Goal: Check status: Check status

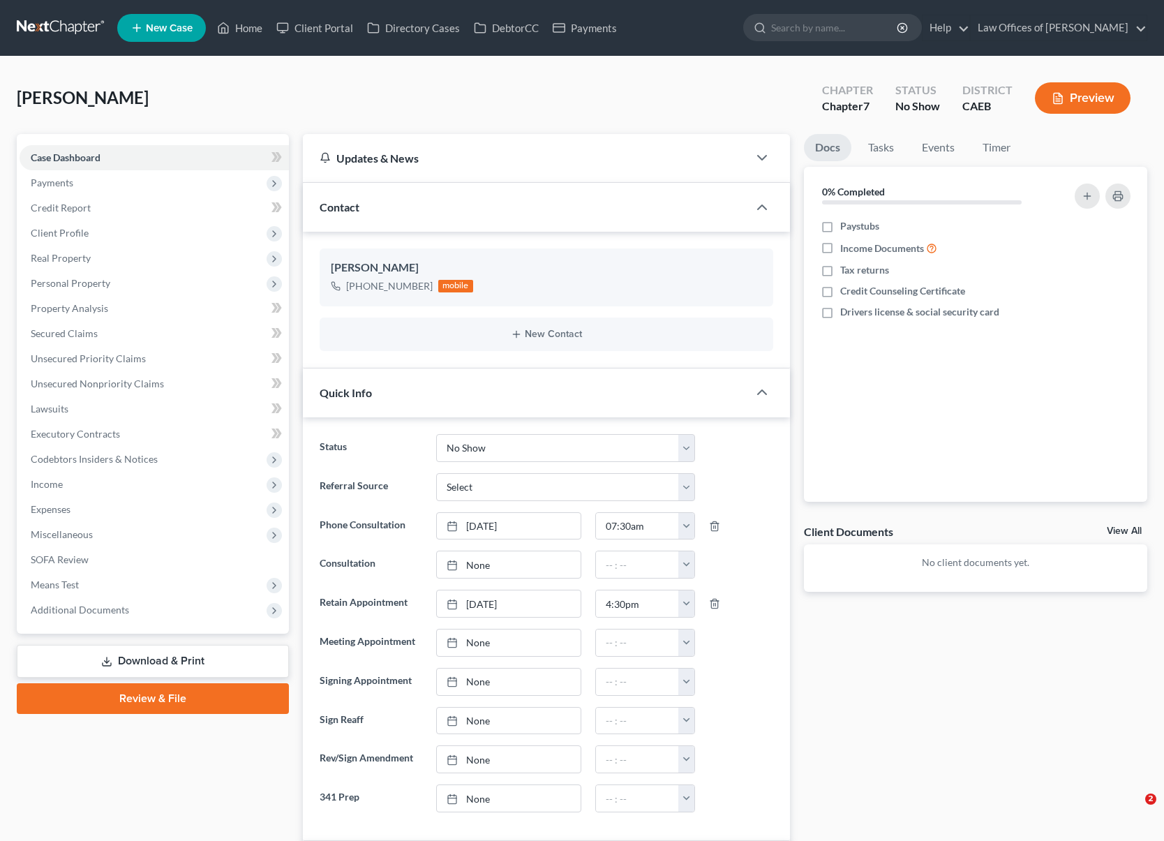
select select "9"
click at [251, 33] on link "Home" at bounding box center [239, 27] width 59 height 25
click at [251, 30] on link "Home" at bounding box center [239, 27] width 59 height 25
click at [690, 443] on select "Cancelled/Refund Closed Consultation Declined Discharged Filed Income Check In …" at bounding box center [565, 448] width 259 height 28
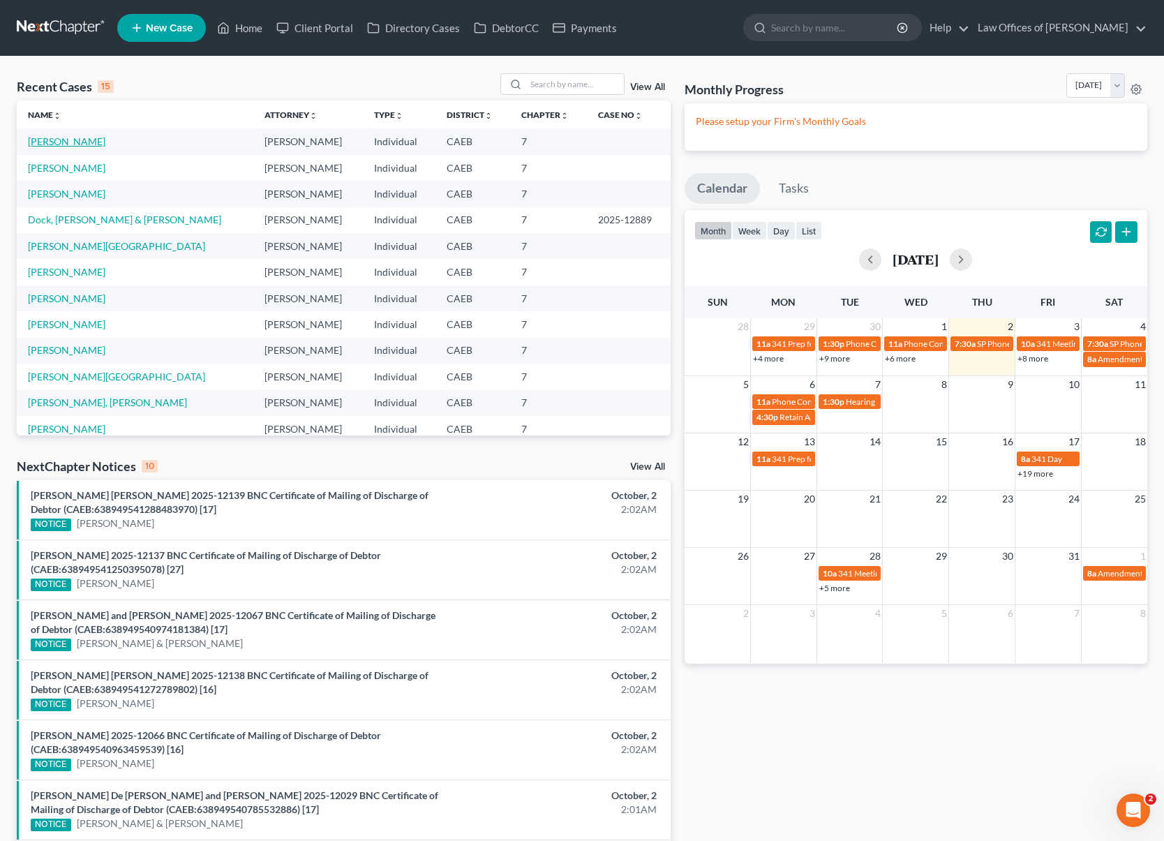
click at [100, 142] on link "[PERSON_NAME]" at bounding box center [66, 141] width 77 height 12
click at [105, 144] on link "[PERSON_NAME]" at bounding box center [66, 141] width 77 height 12
click at [105, 145] on link "[PERSON_NAME]" at bounding box center [66, 141] width 77 height 12
click at [75, 142] on link "[PERSON_NAME]" at bounding box center [66, 141] width 77 height 12
click at [77, 141] on link "[PERSON_NAME]" at bounding box center [66, 141] width 77 height 12
